Goal: Find contact information: Find contact information

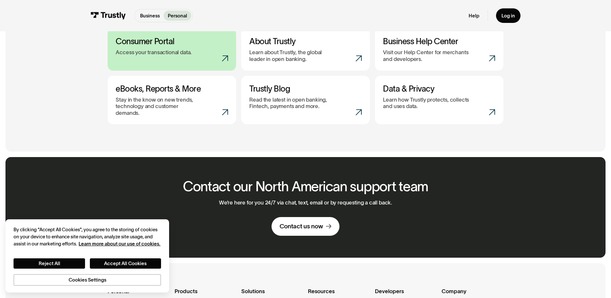
scroll to position [497, 0]
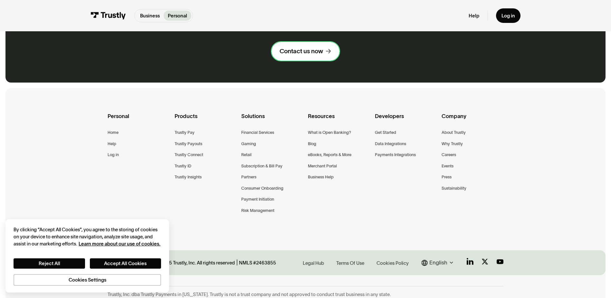
click at [306, 51] on link "Contact us now" at bounding box center [306, 51] width 68 height 19
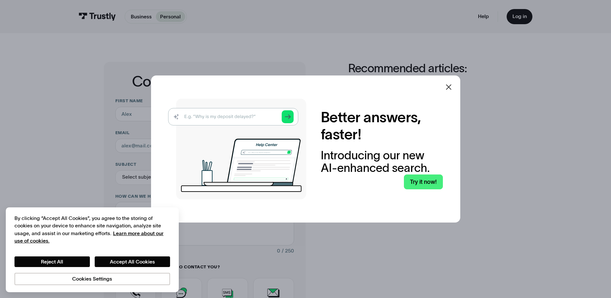
drag, startPoint x: 449, startPoint y: 90, endPoint x: 444, endPoint y: 85, distance: 6.4
click at [449, 90] on icon at bounding box center [449, 87] width 8 height 8
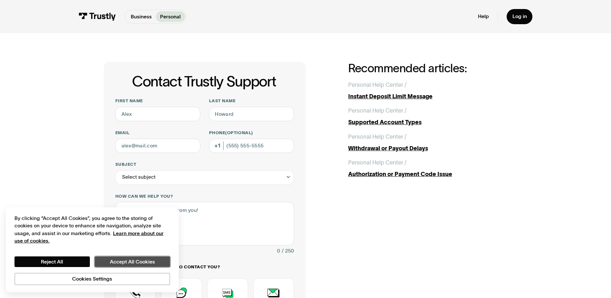
click at [109, 264] on button "Accept All Cookies" at bounding box center [132, 261] width 75 height 11
